Goal: Task Accomplishment & Management: Use online tool/utility

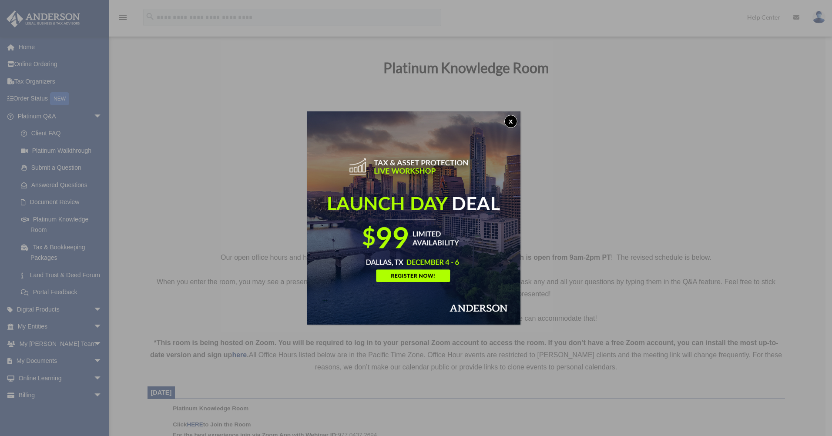
click at [512, 120] on button "x" at bounding box center [510, 121] width 13 height 13
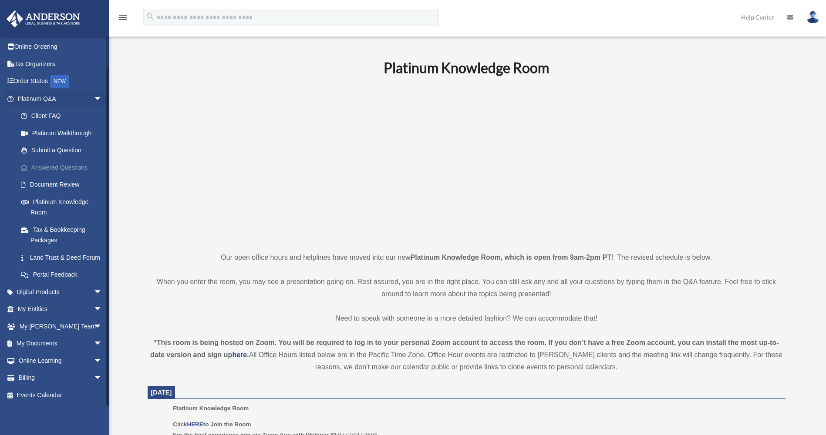
scroll to position [28, 0]
click at [94, 344] on span "arrow_drop_down" at bounding box center [102, 344] width 17 height 18
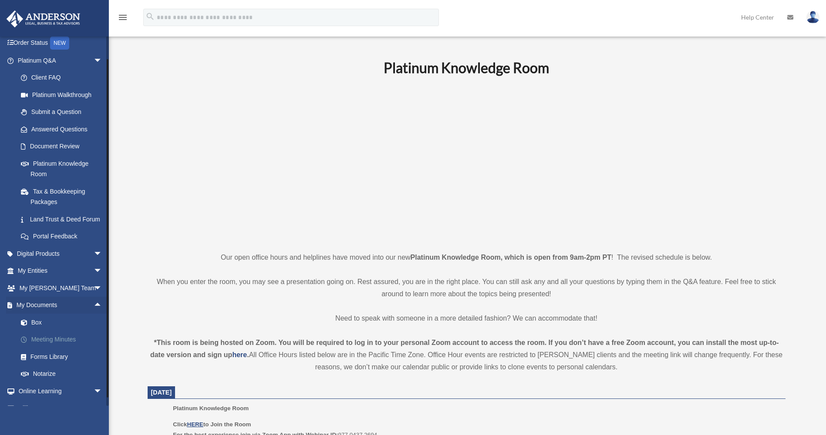
scroll to position [71, 0]
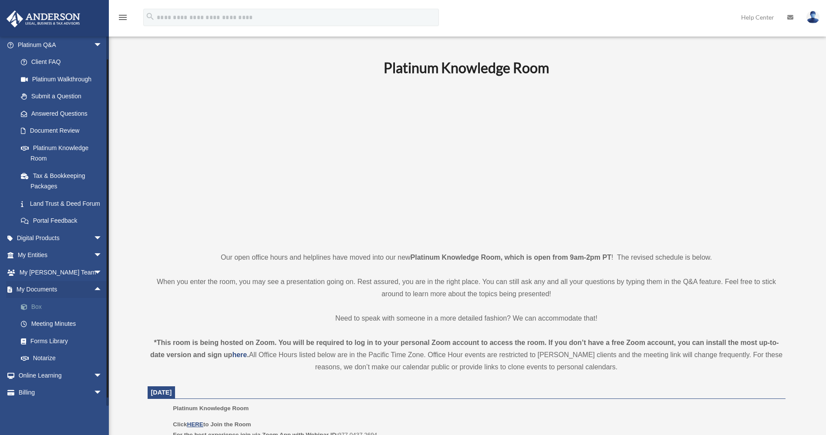
click at [37, 316] on link "Box" at bounding box center [63, 306] width 103 height 17
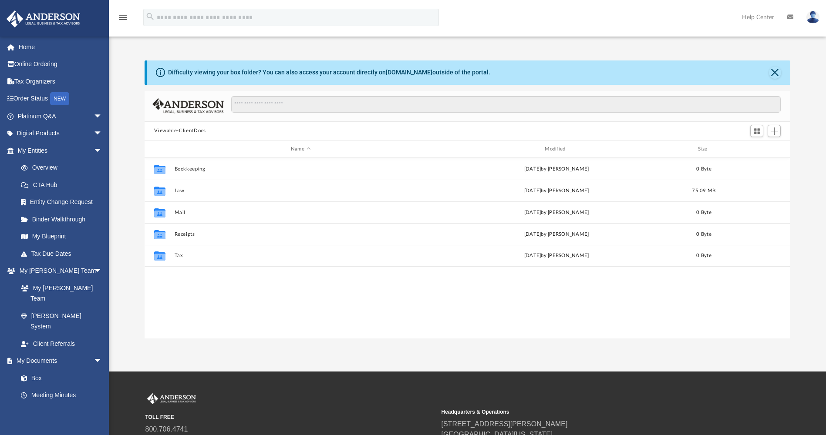
scroll to position [191, 639]
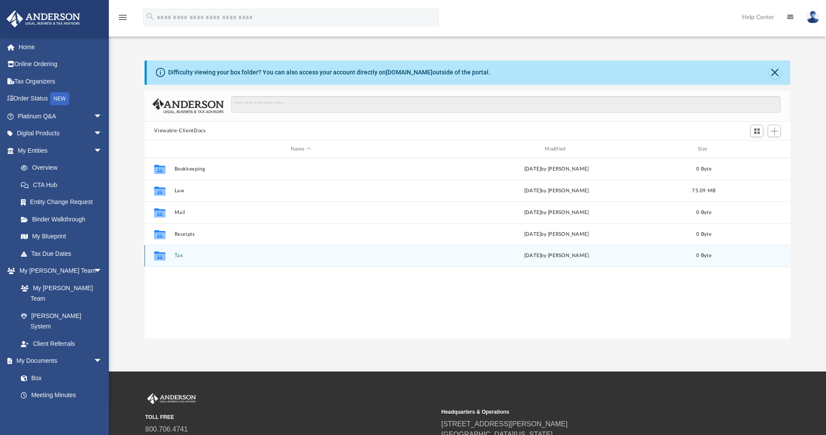
click at [182, 253] on button "Tax" at bounding box center [301, 256] width 252 height 6
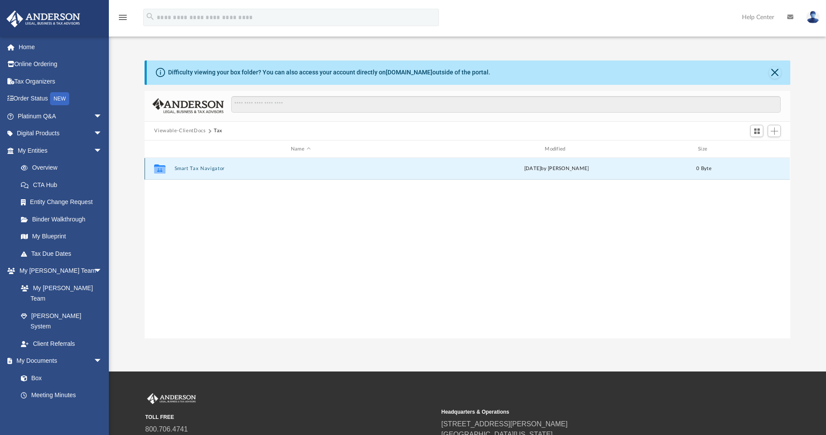
click at [209, 168] on button "Smart Tax Navigator" at bounding box center [301, 169] width 252 height 6
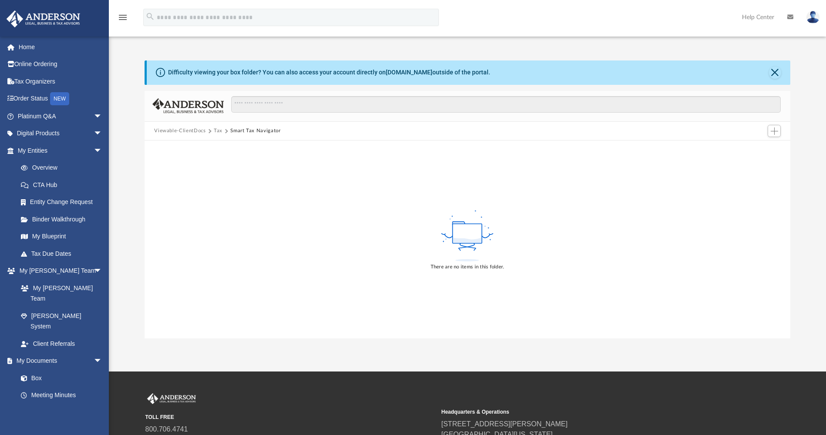
click at [494, 210] on icon at bounding box center [467, 235] width 57 height 55
click at [772, 133] on span "Add" at bounding box center [773, 131] width 7 height 7
click at [758, 150] on li "Upload" at bounding box center [762, 148] width 28 height 9
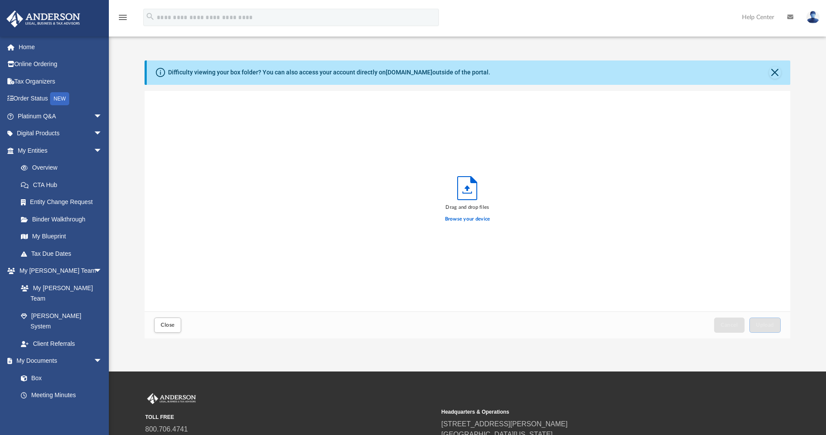
scroll to position [214, 639]
click at [470, 219] on label "Browse your device" at bounding box center [467, 219] width 45 height 8
click at [0, 0] on input "Browse your device" at bounding box center [0, 0] width 0 height 0
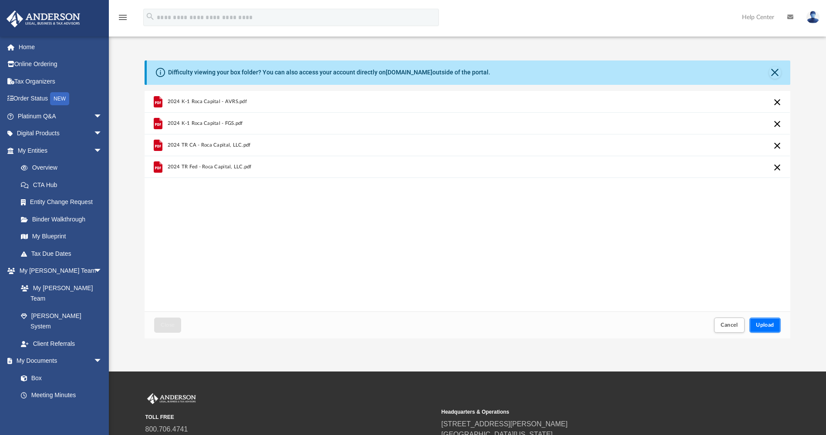
click at [767, 321] on button "Upload" at bounding box center [764, 325] width 31 height 15
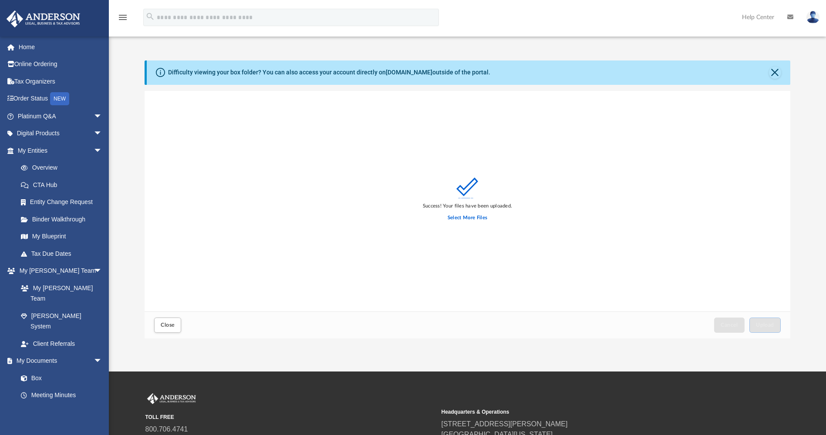
click at [160, 144] on div "Success! Your files have been uploaded. Select More Files" at bounding box center [466, 201] width 645 height 221
click at [25, 46] on link "Home" at bounding box center [60, 46] width 109 height 17
